Goal: Information Seeking & Learning: Learn about a topic

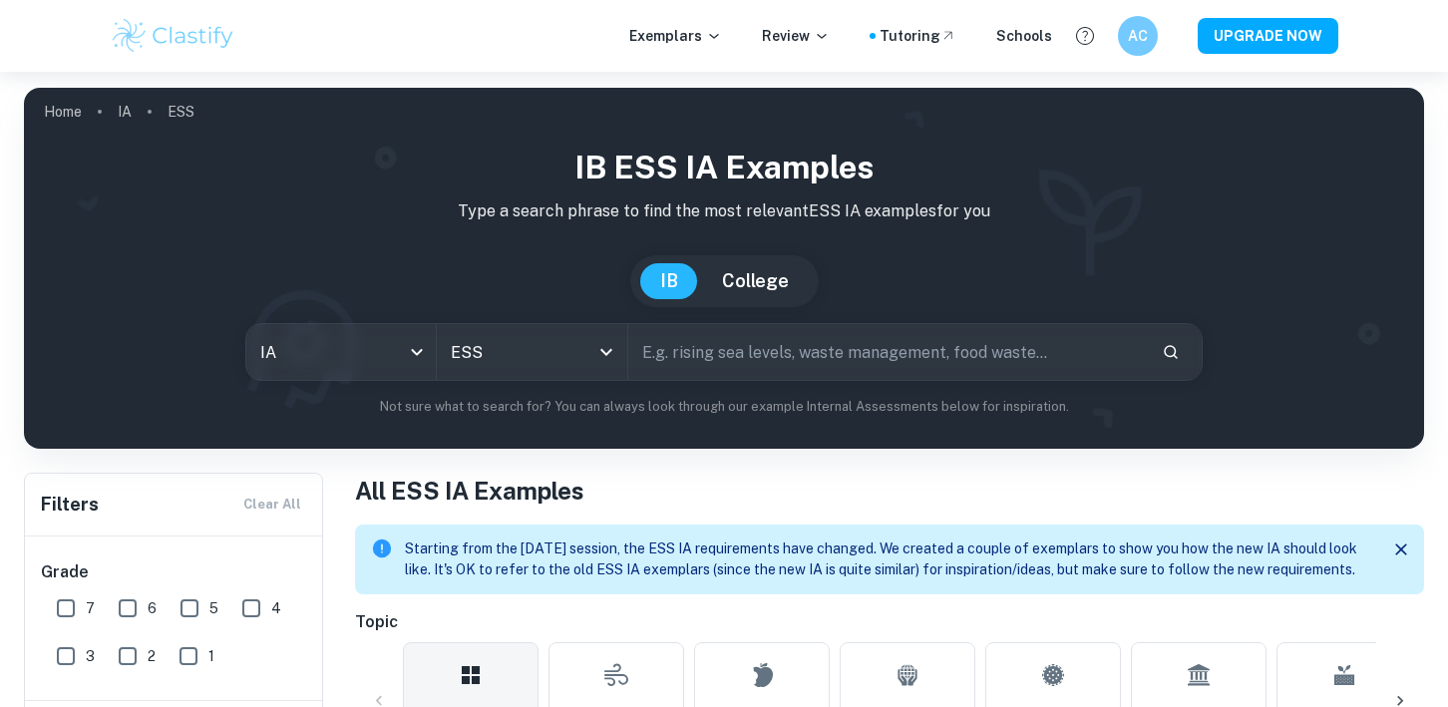
scroll to position [359, 0]
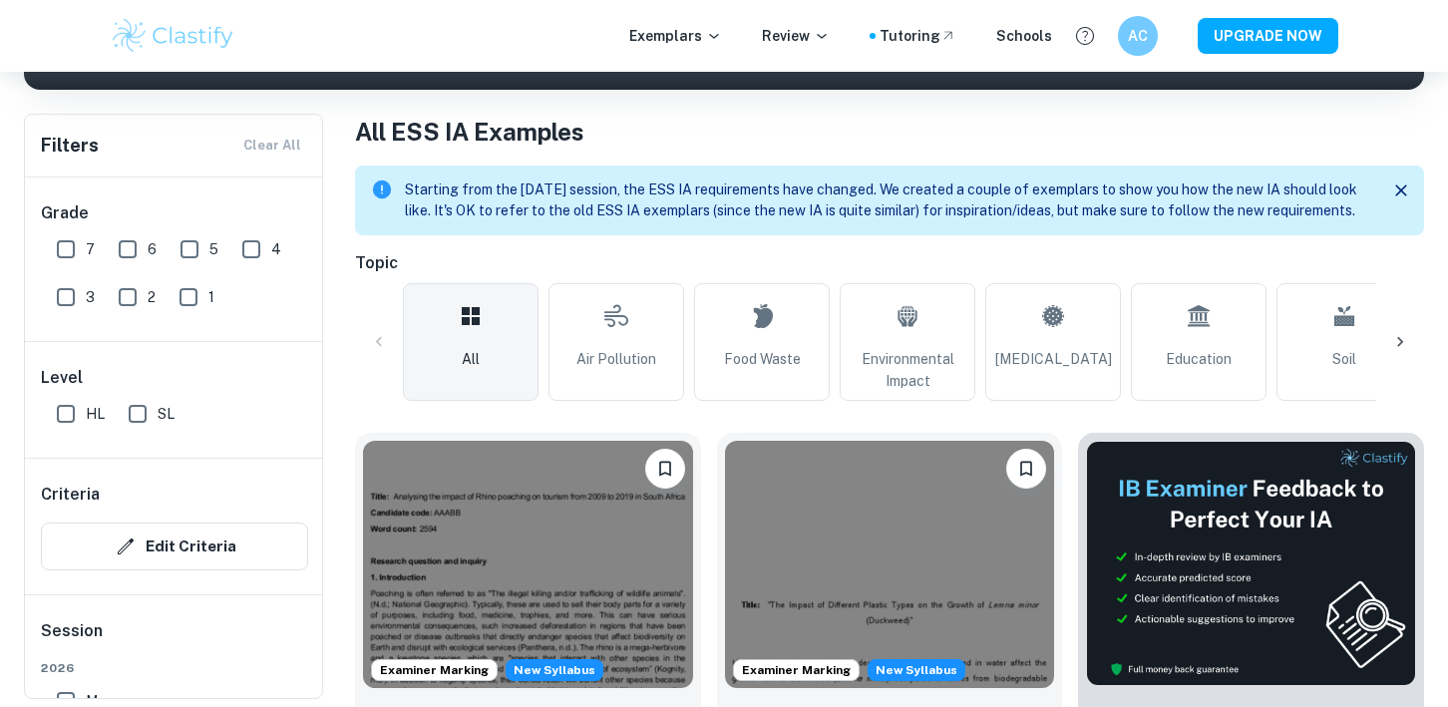
click at [80, 249] on input "7" at bounding box center [66, 249] width 40 height 40
checkbox input "true"
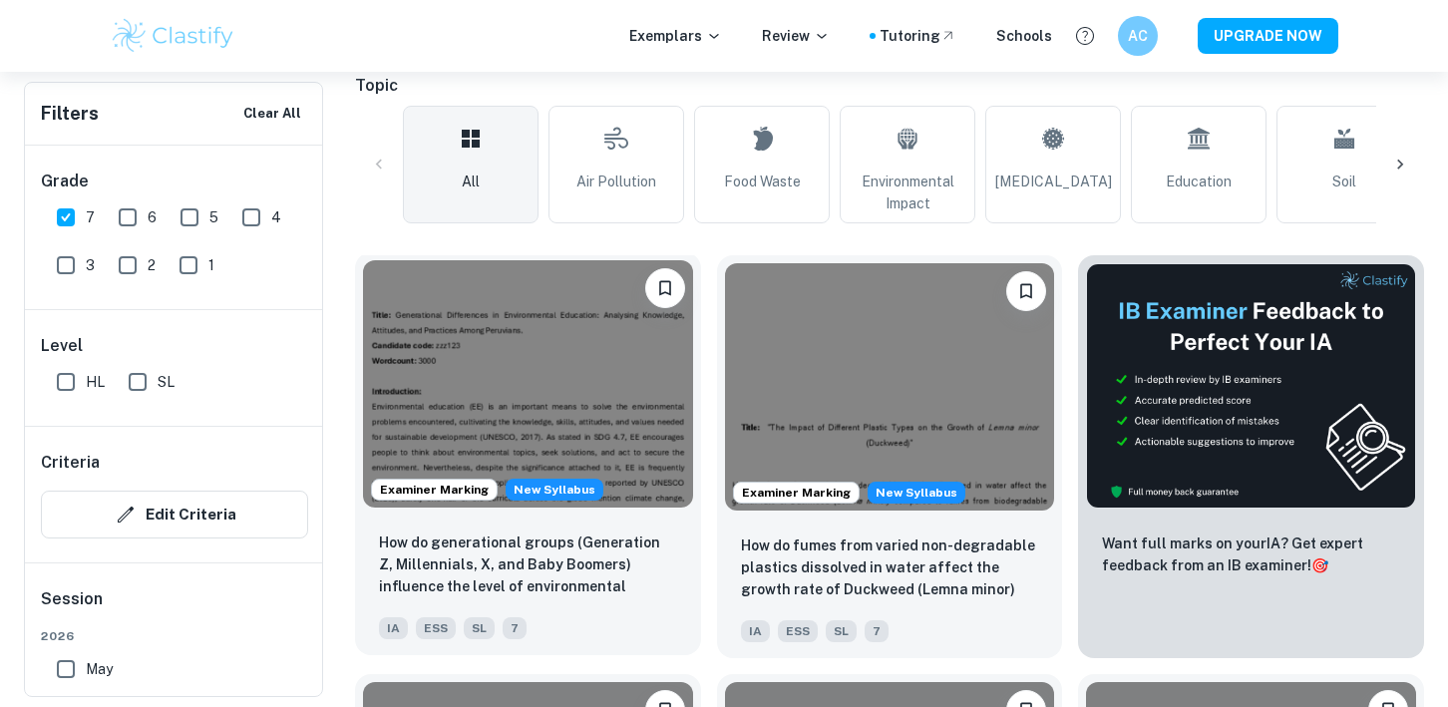
scroll to position [588, 0]
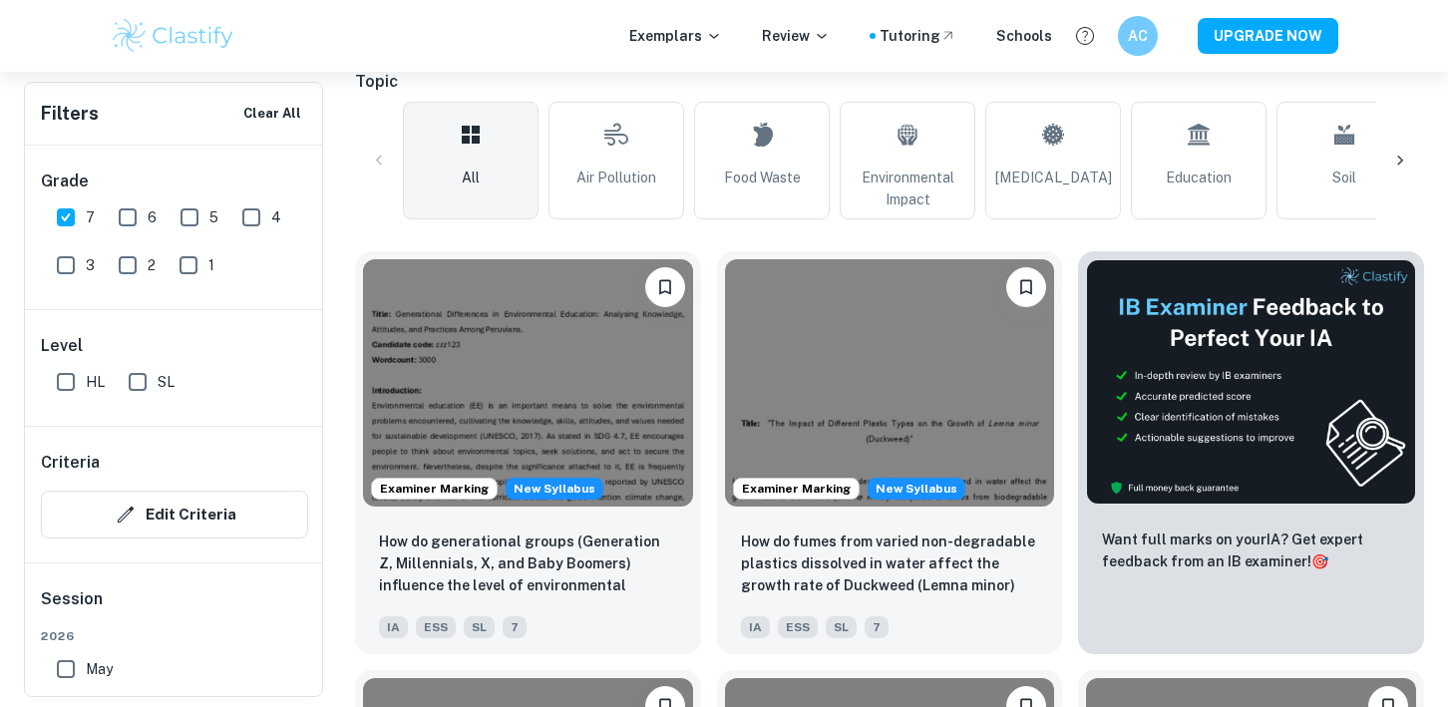
click at [137, 387] on input "SL" at bounding box center [138, 382] width 40 height 40
checkbox input "true"
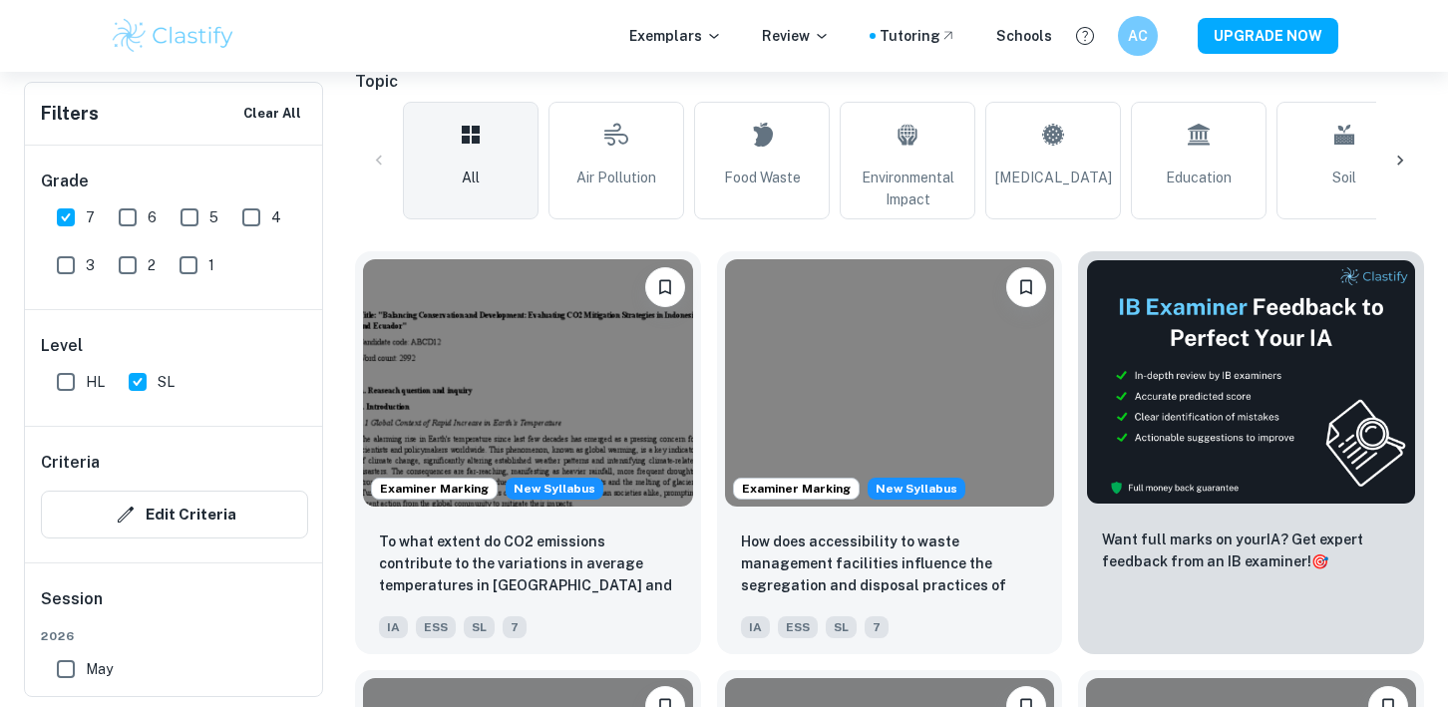
scroll to position [666, 0]
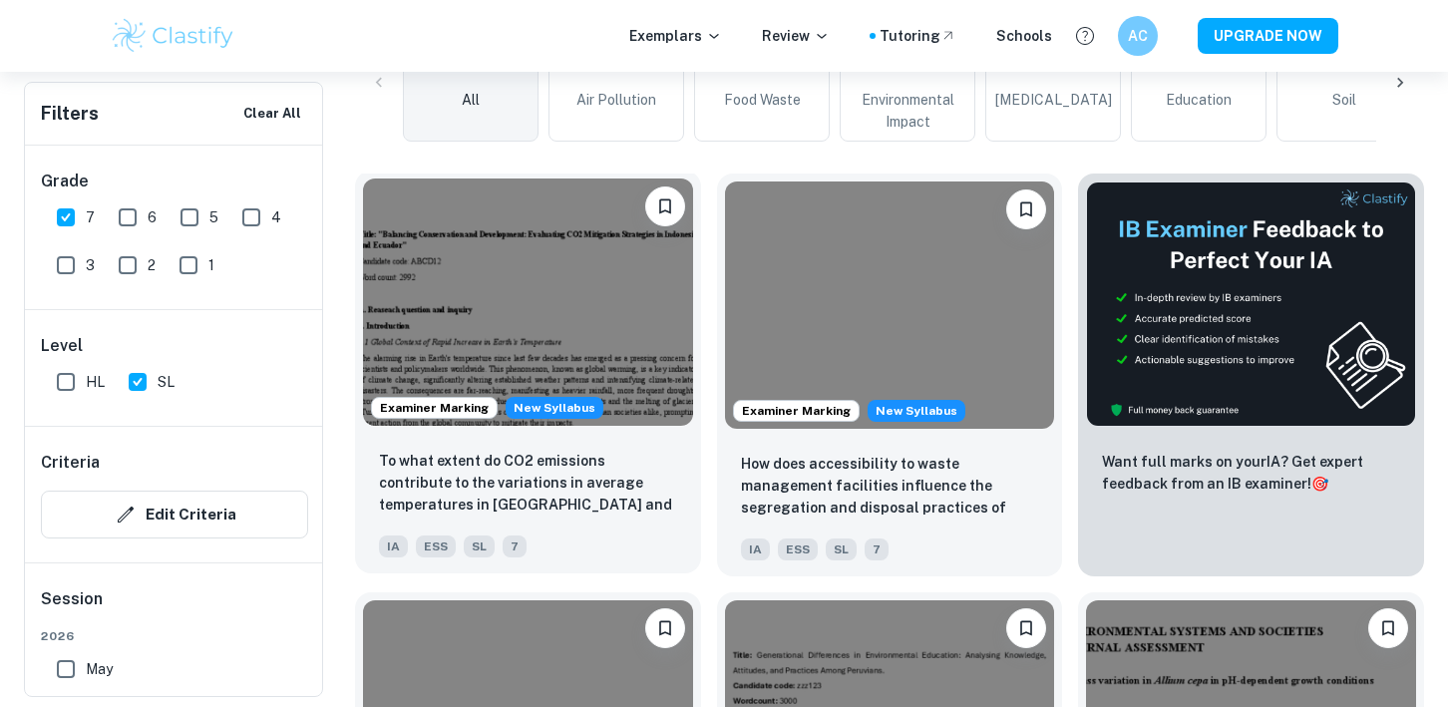
click at [600, 367] on img at bounding box center [528, 301] width 330 height 247
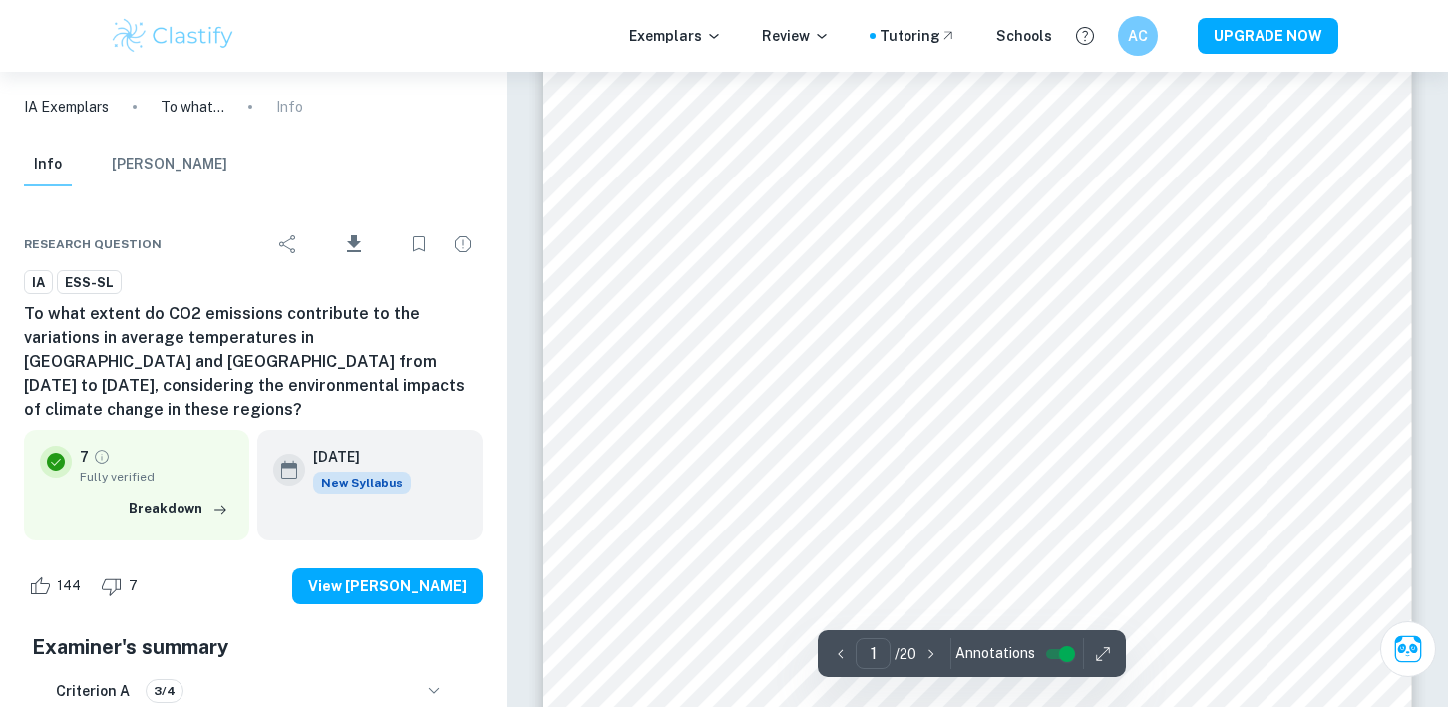
scroll to position [259, 0]
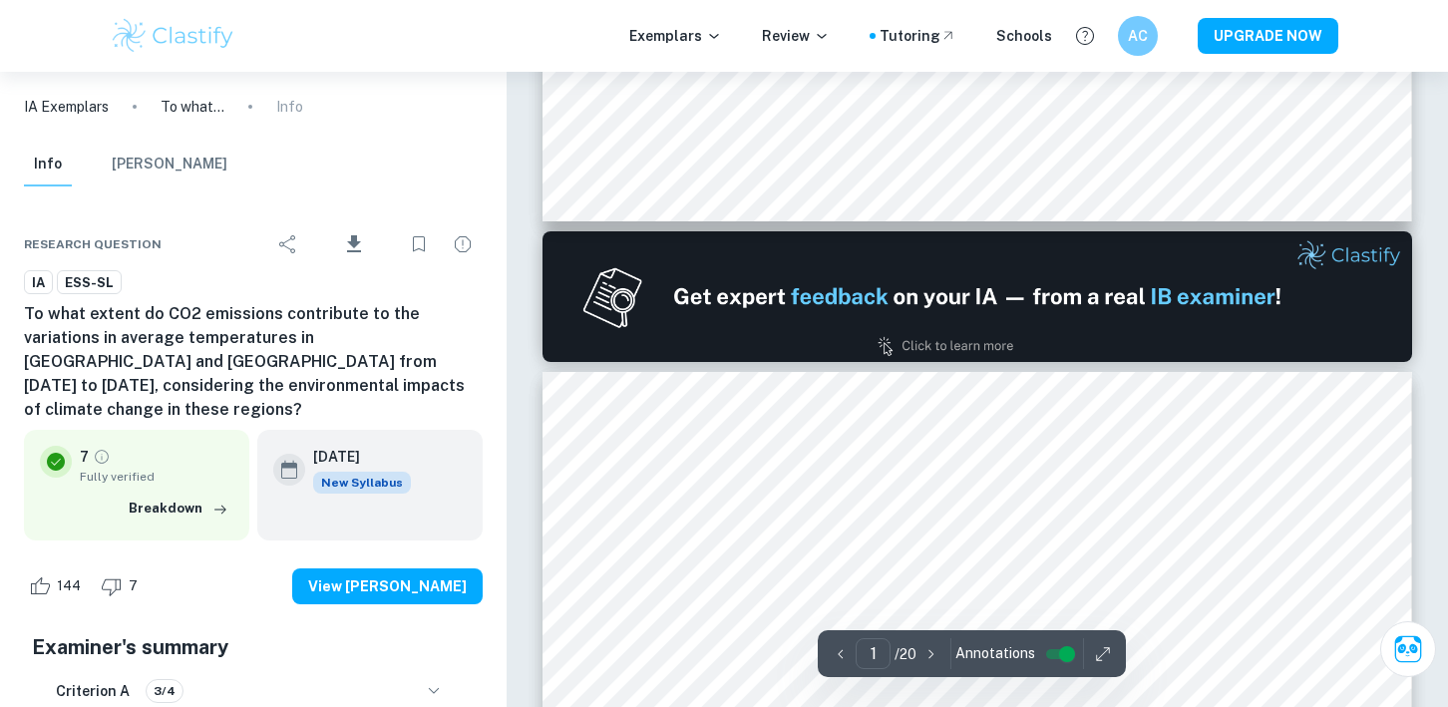
type input "2"
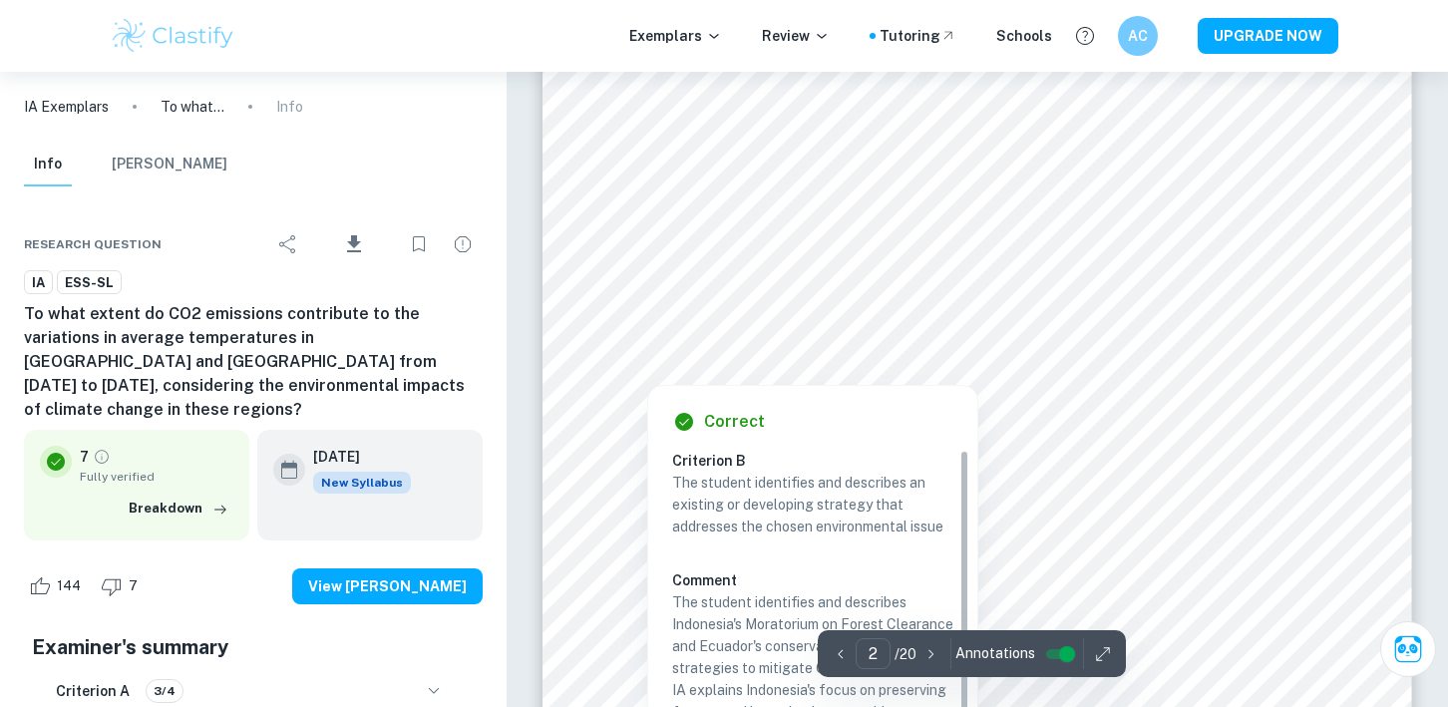
scroll to position [19, 0]
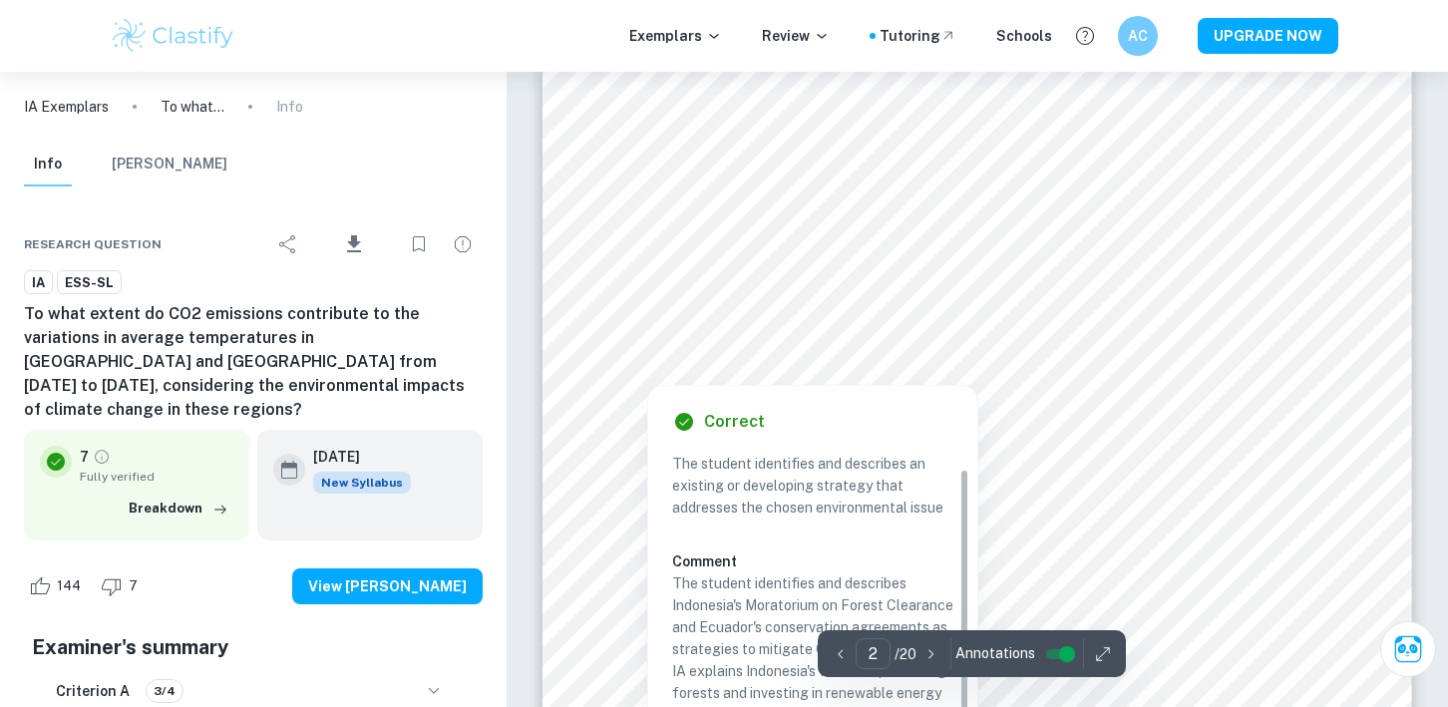
click at [966, 309] on div at bounding box center [977, 303] width 716 height 28
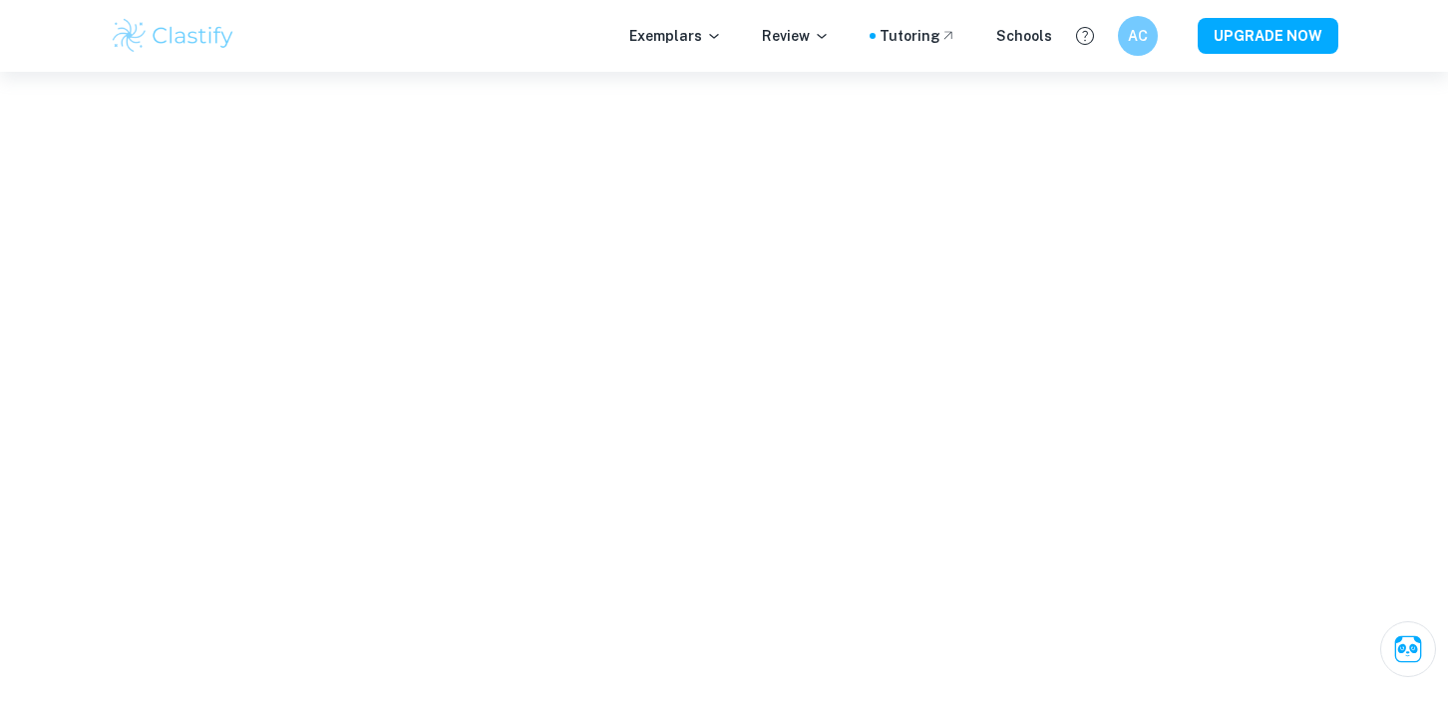
scroll to position [1935, 0]
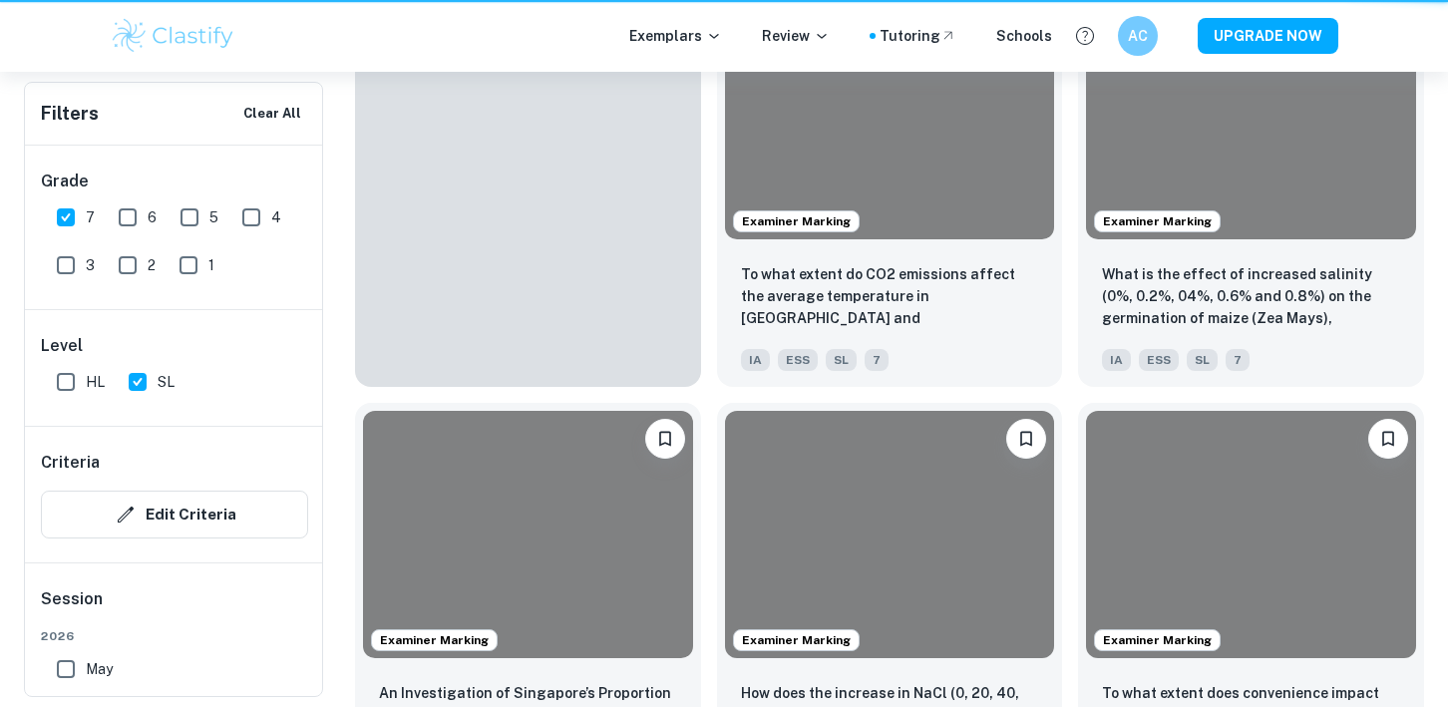
scroll to position [773, 0]
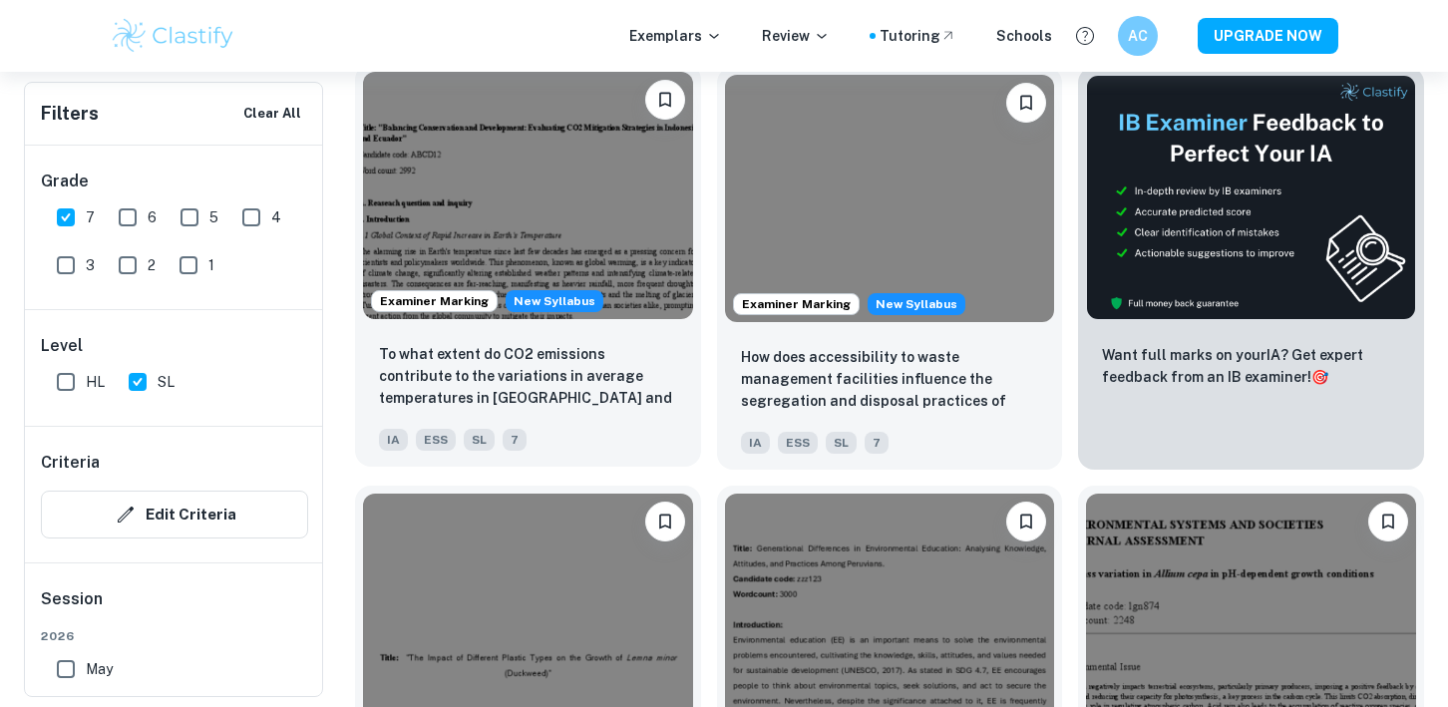
click at [576, 245] on img at bounding box center [528, 195] width 330 height 247
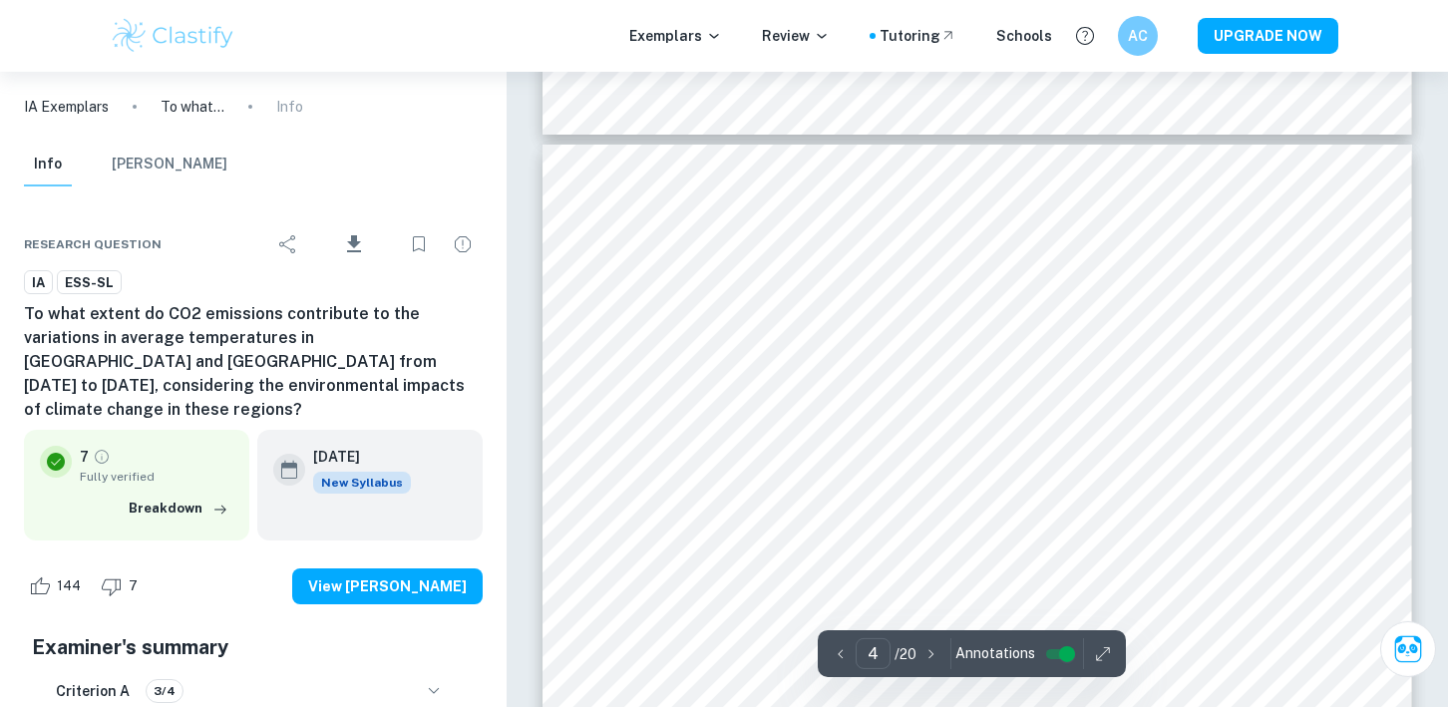
scroll to position [3655, 0]
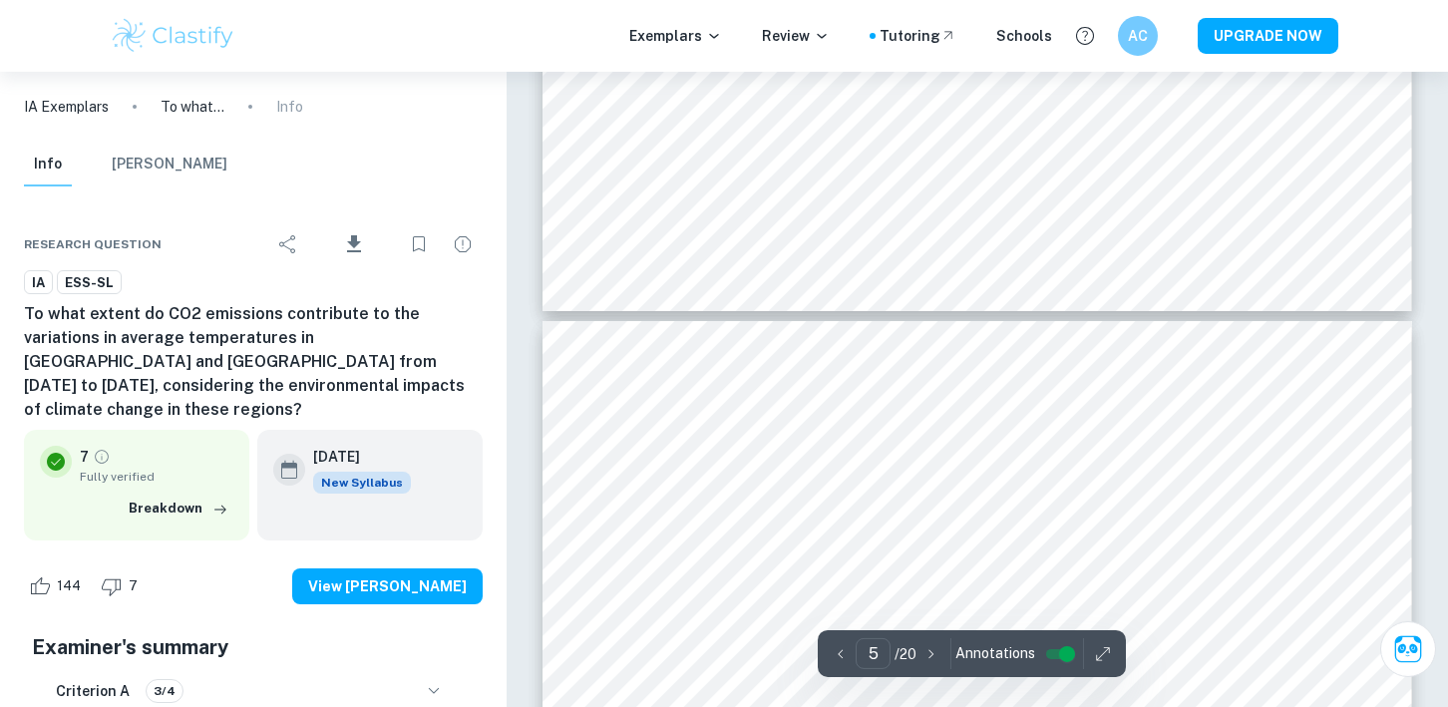
type input "4"
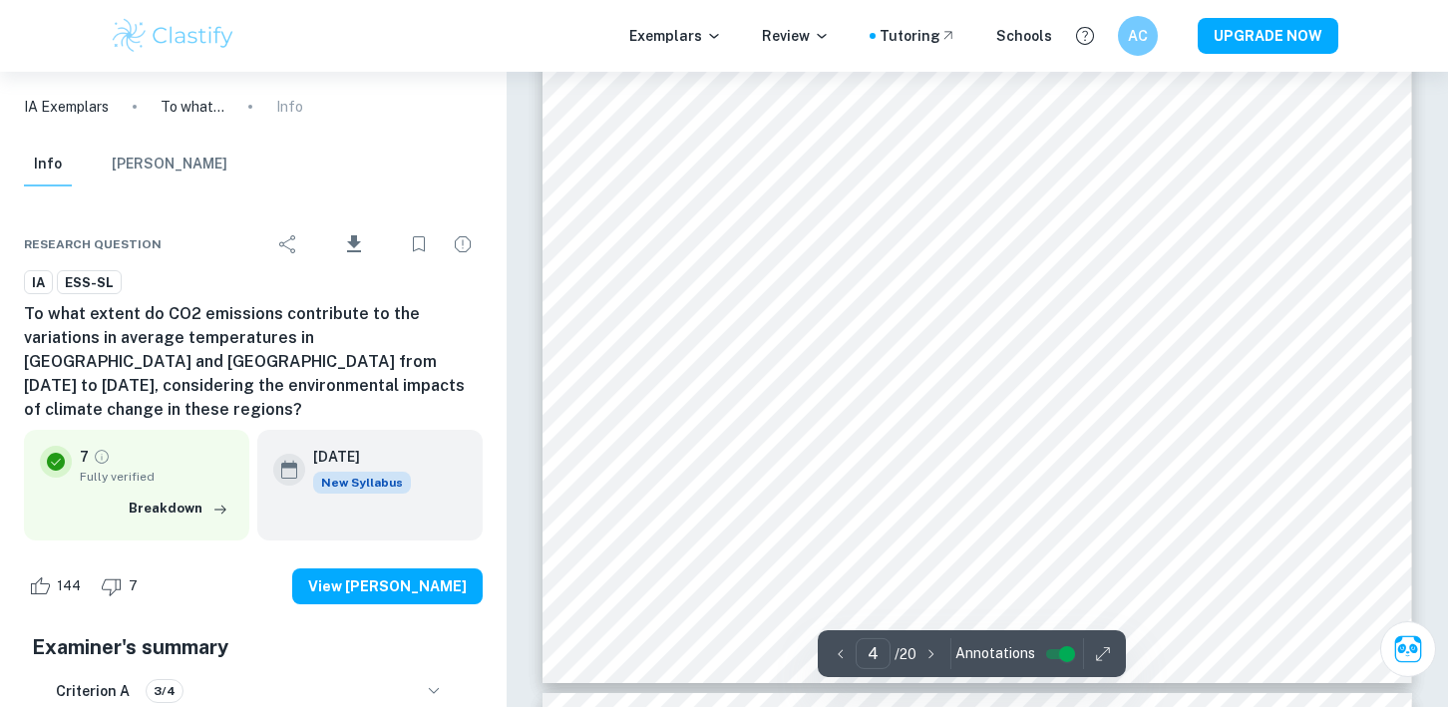
scroll to position [4222, 0]
